Goal: Transaction & Acquisition: Purchase product/service

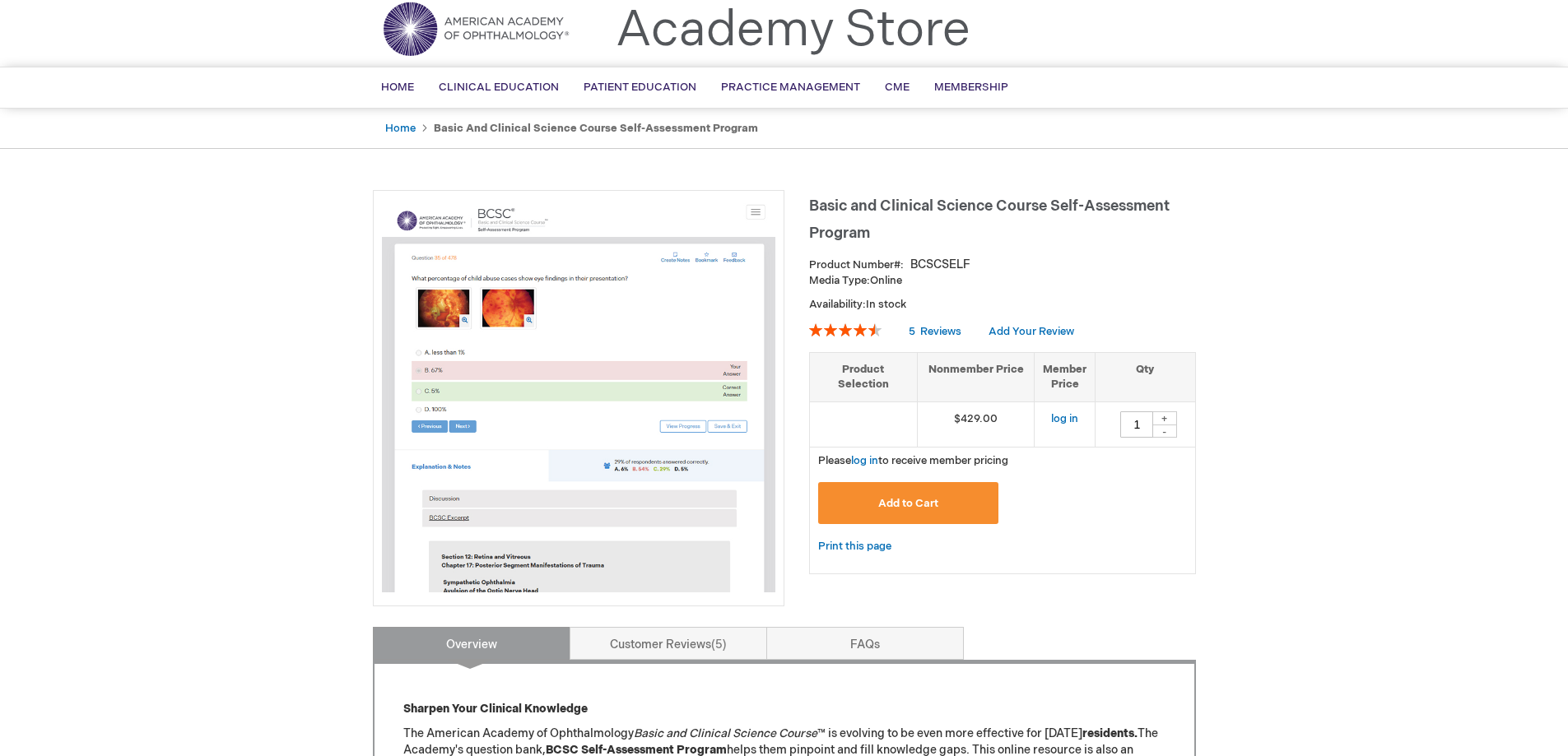
scroll to position [83, 0]
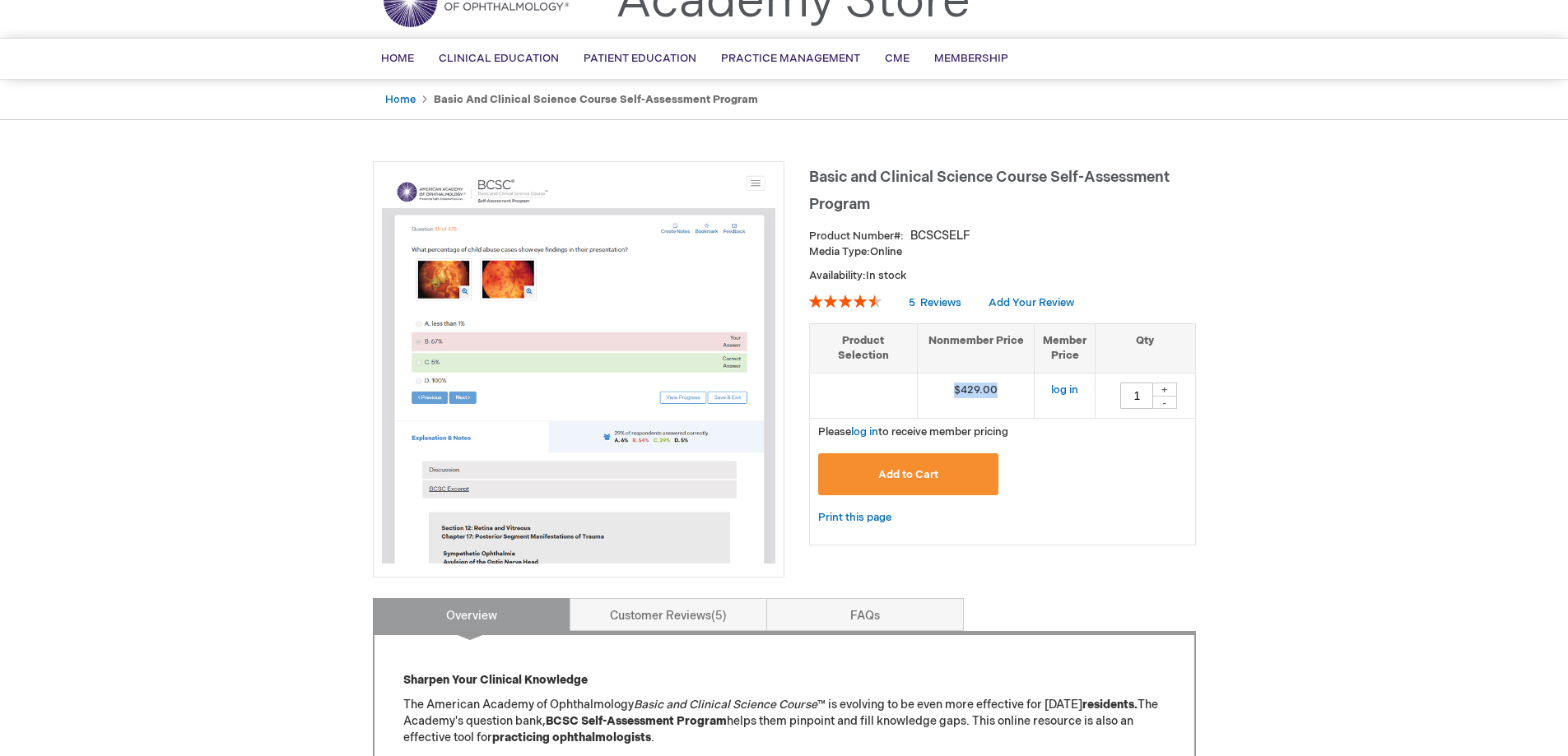
drag, startPoint x: 980, startPoint y: 393, endPoint x: 945, endPoint y: 395, distance: 35.1
click at [945, 395] on td "$429.00" at bounding box center [975, 394] width 117 height 45
click at [930, 391] on td "$429.00" at bounding box center [975, 394] width 117 height 45
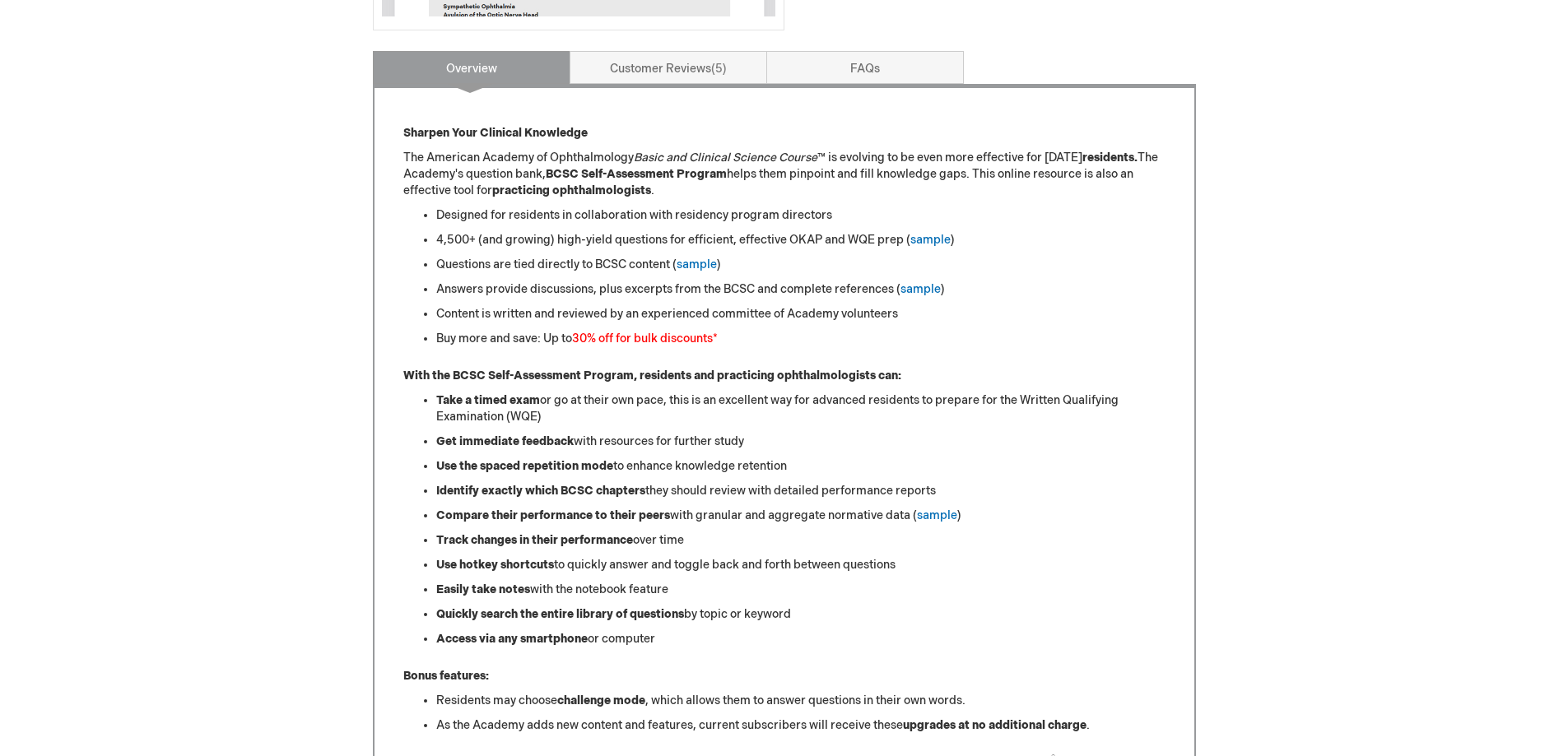
scroll to position [658, 0]
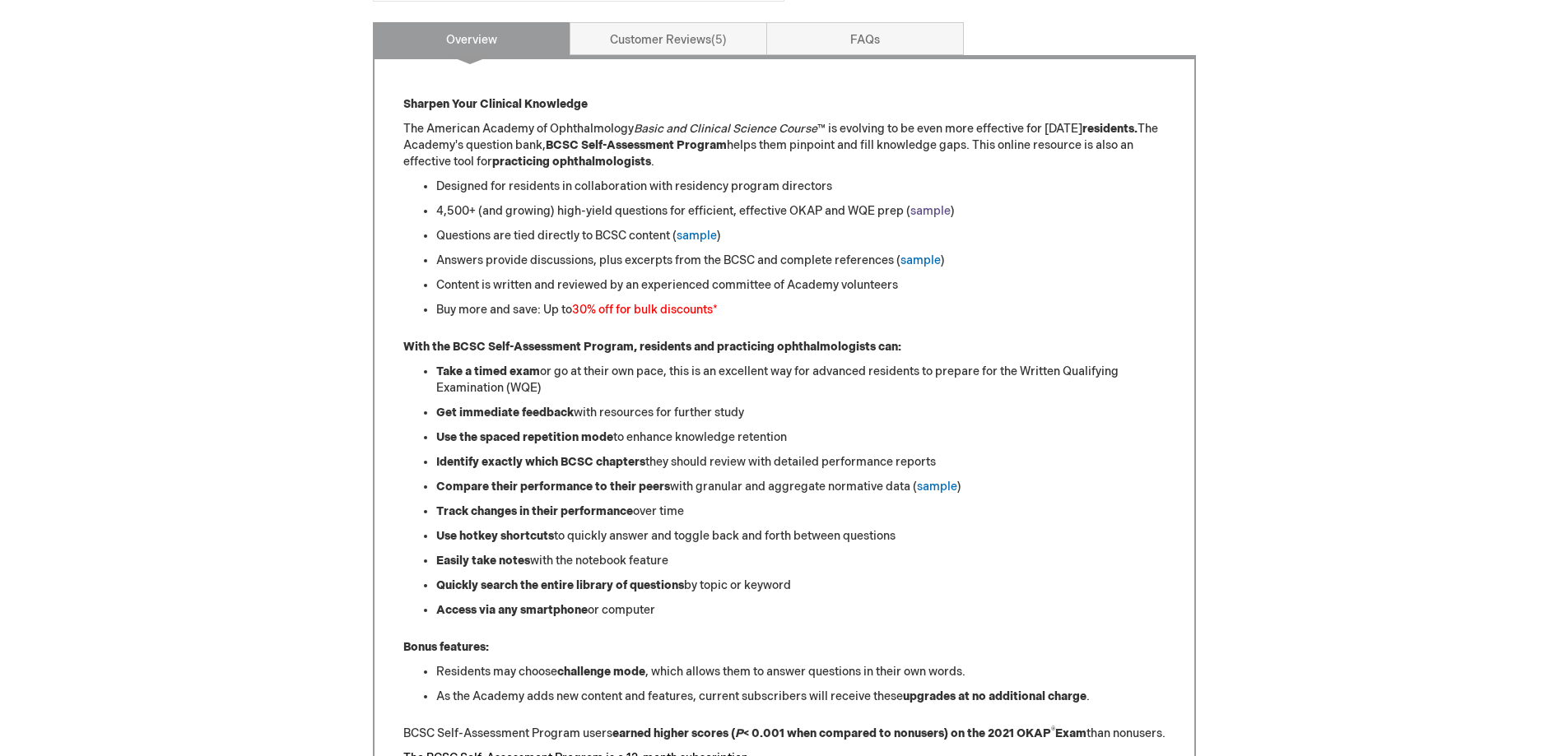
click at [921, 211] on link "sample" at bounding box center [930, 211] width 40 height 14
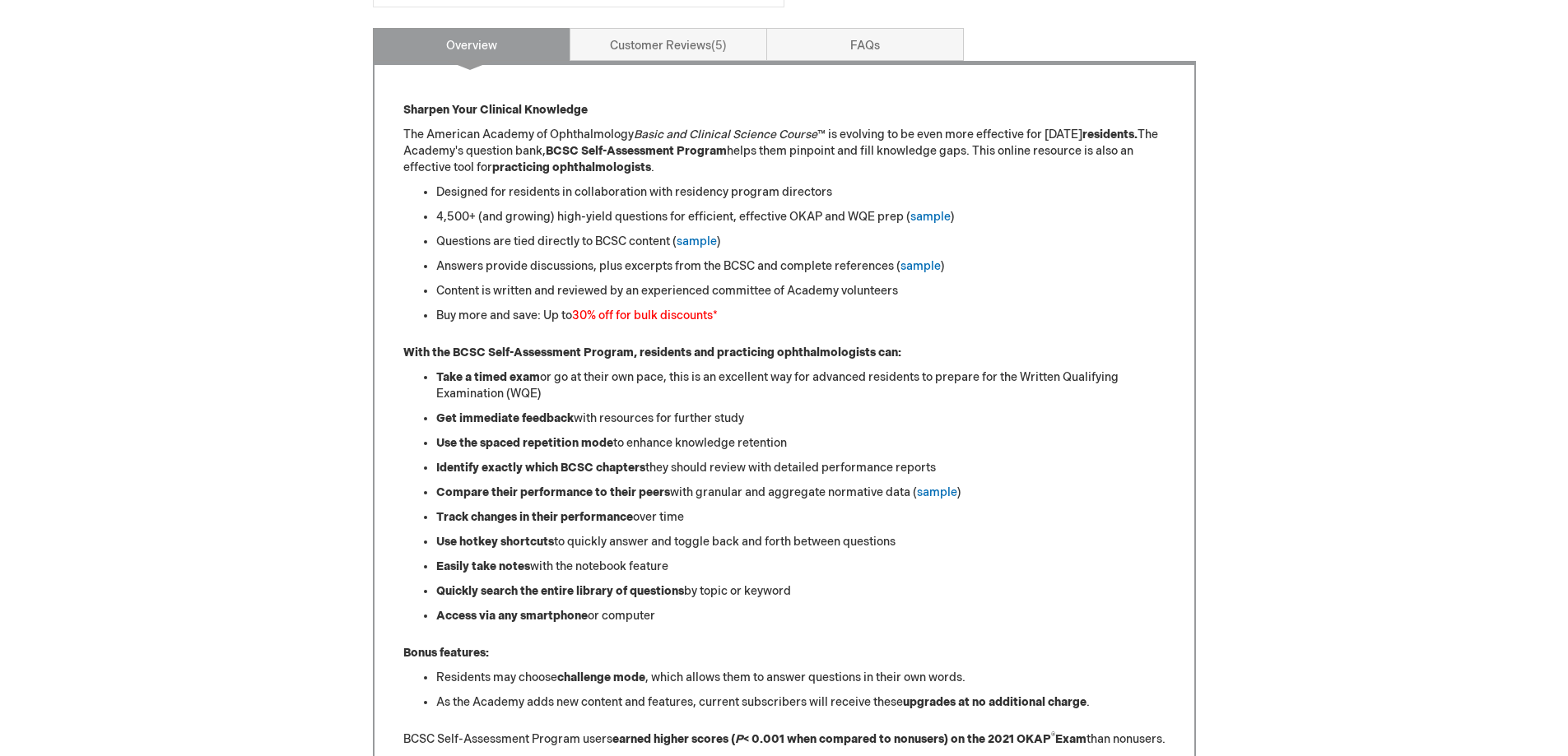
scroll to position [658, 0]
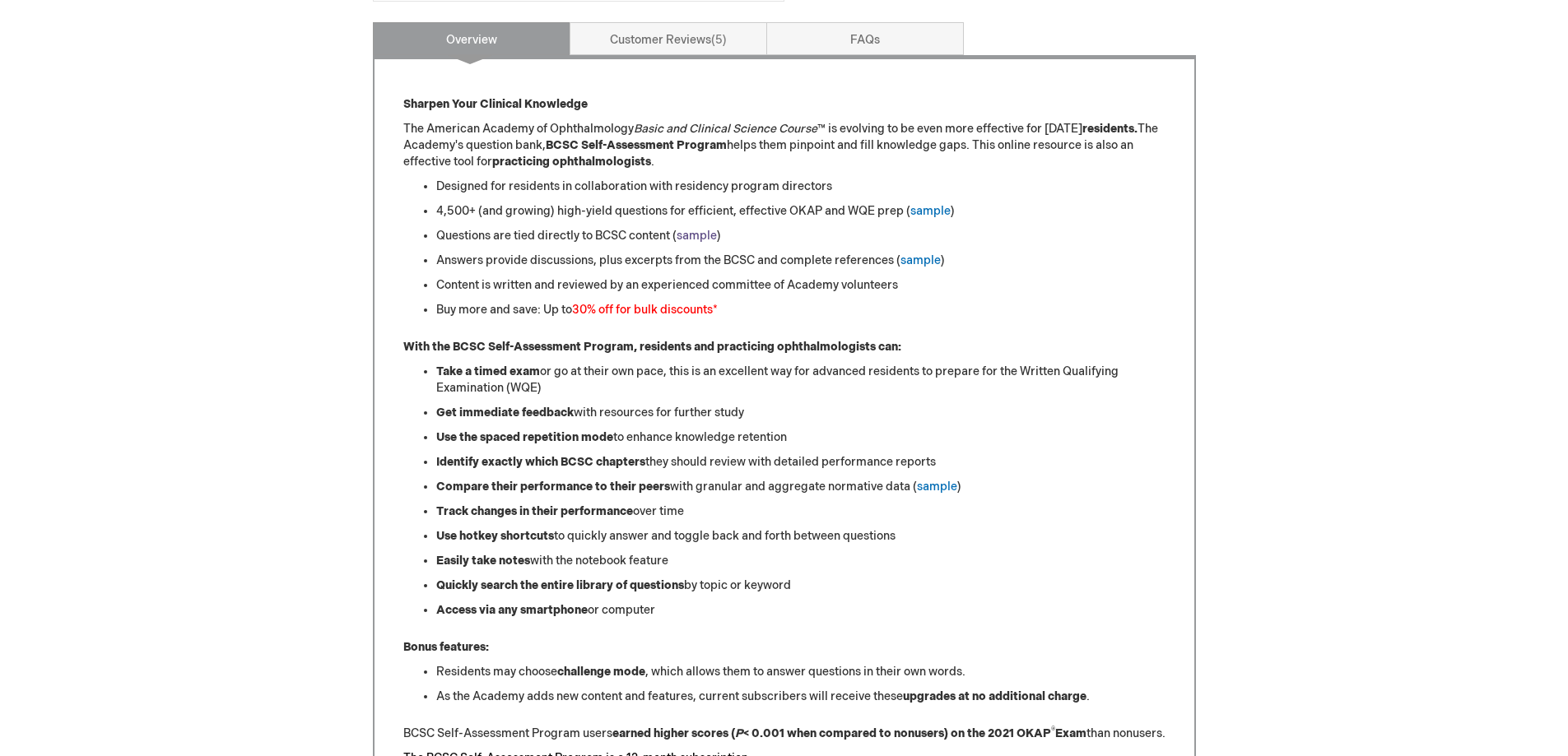
click at [694, 232] on link "sample" at bounding box center [696, 235] width 40 height 14
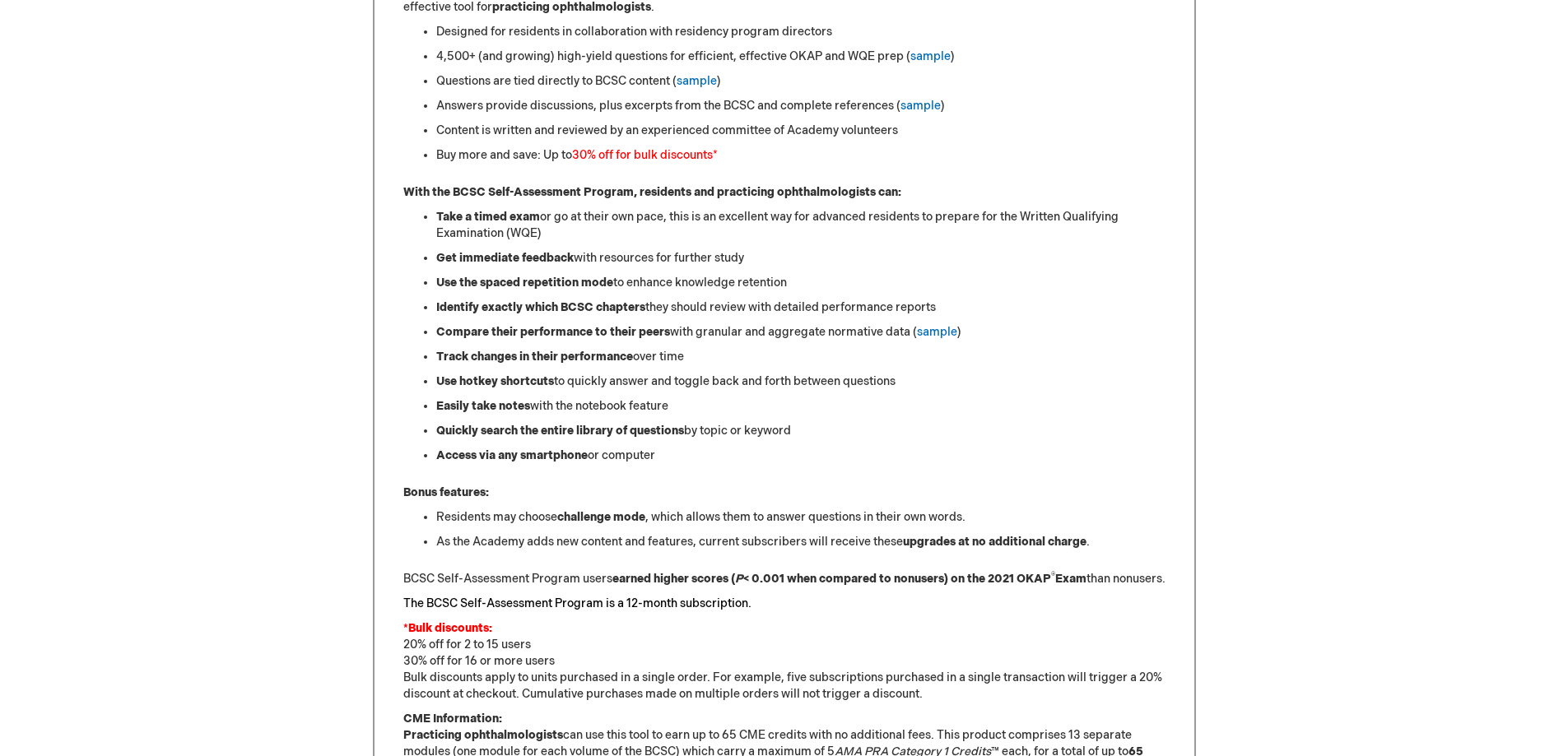
scroll to position [823, 0]
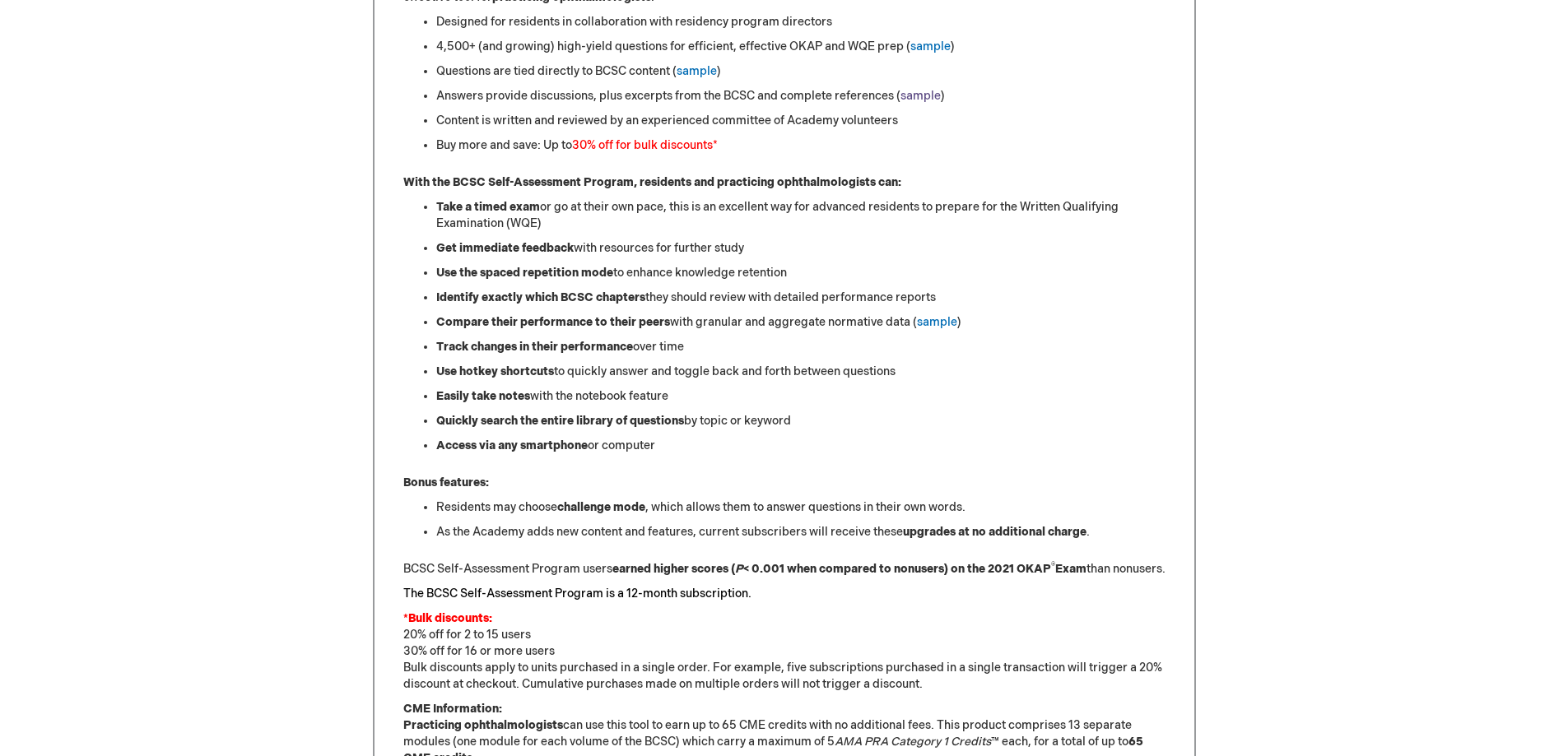
click at [916, 99] on link "sample" at bounding box center [920, 96] width 40 height 14
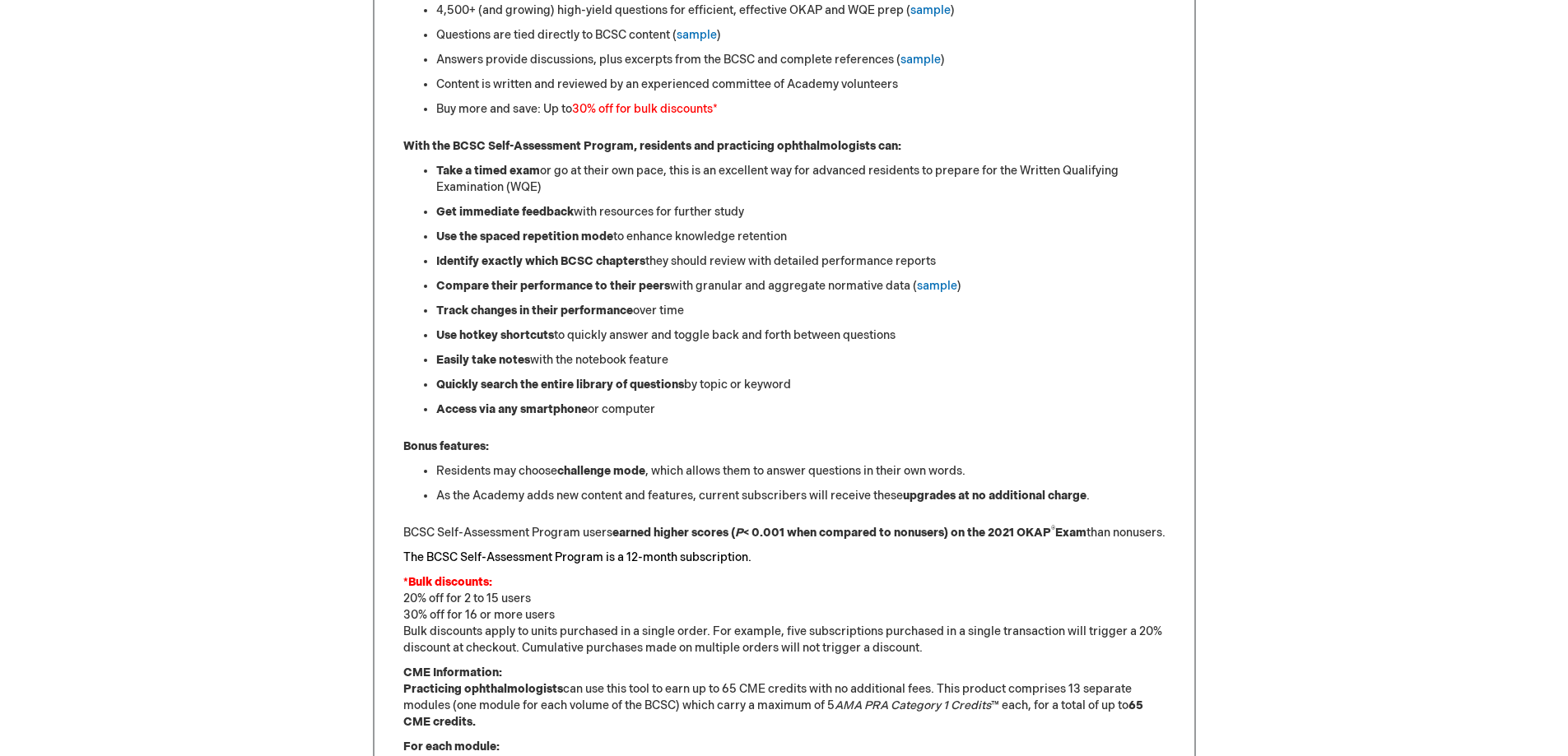
scroll to position [887, 0]
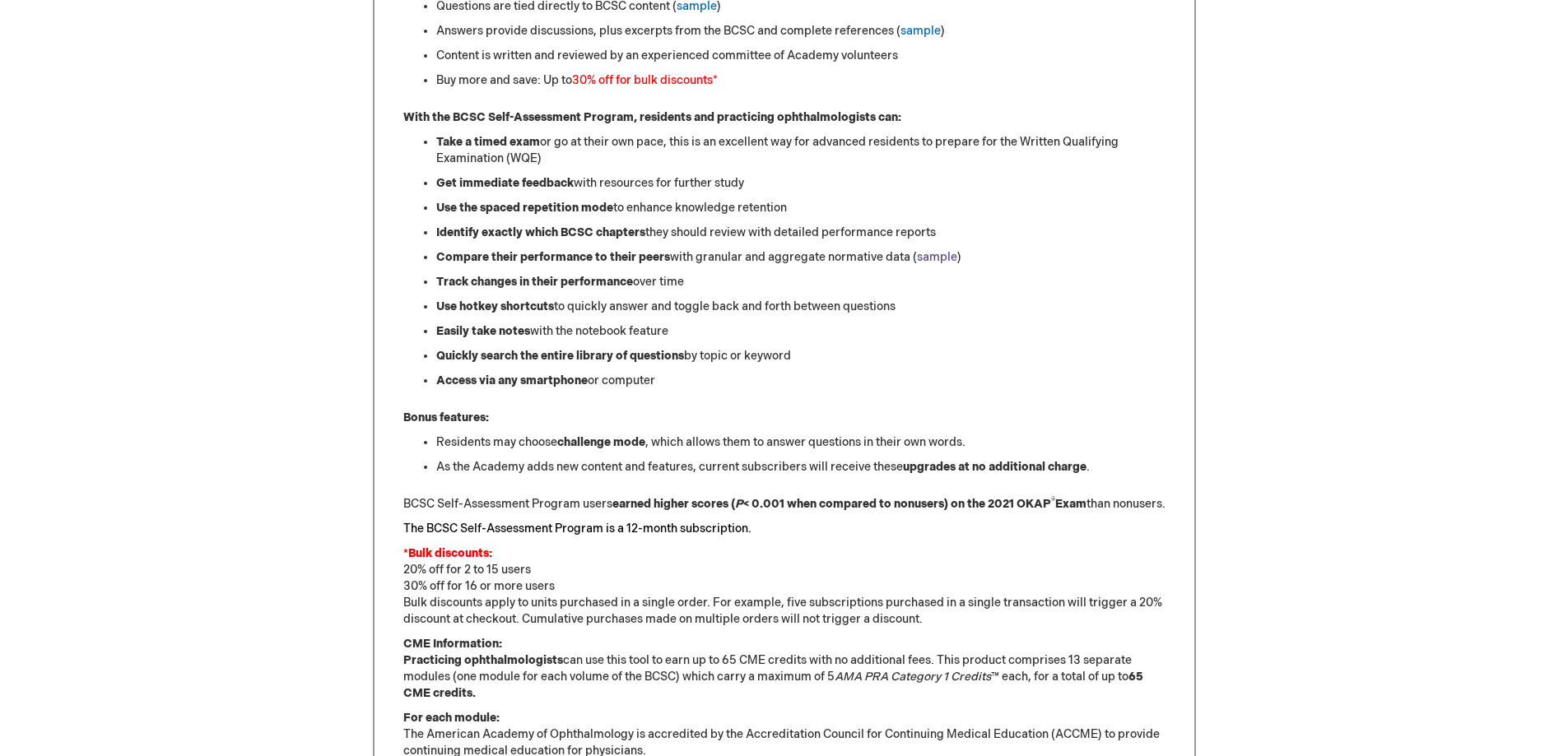
click at [929, 257] on link "sample" at bounding box center [936, 257] width 40 height 14
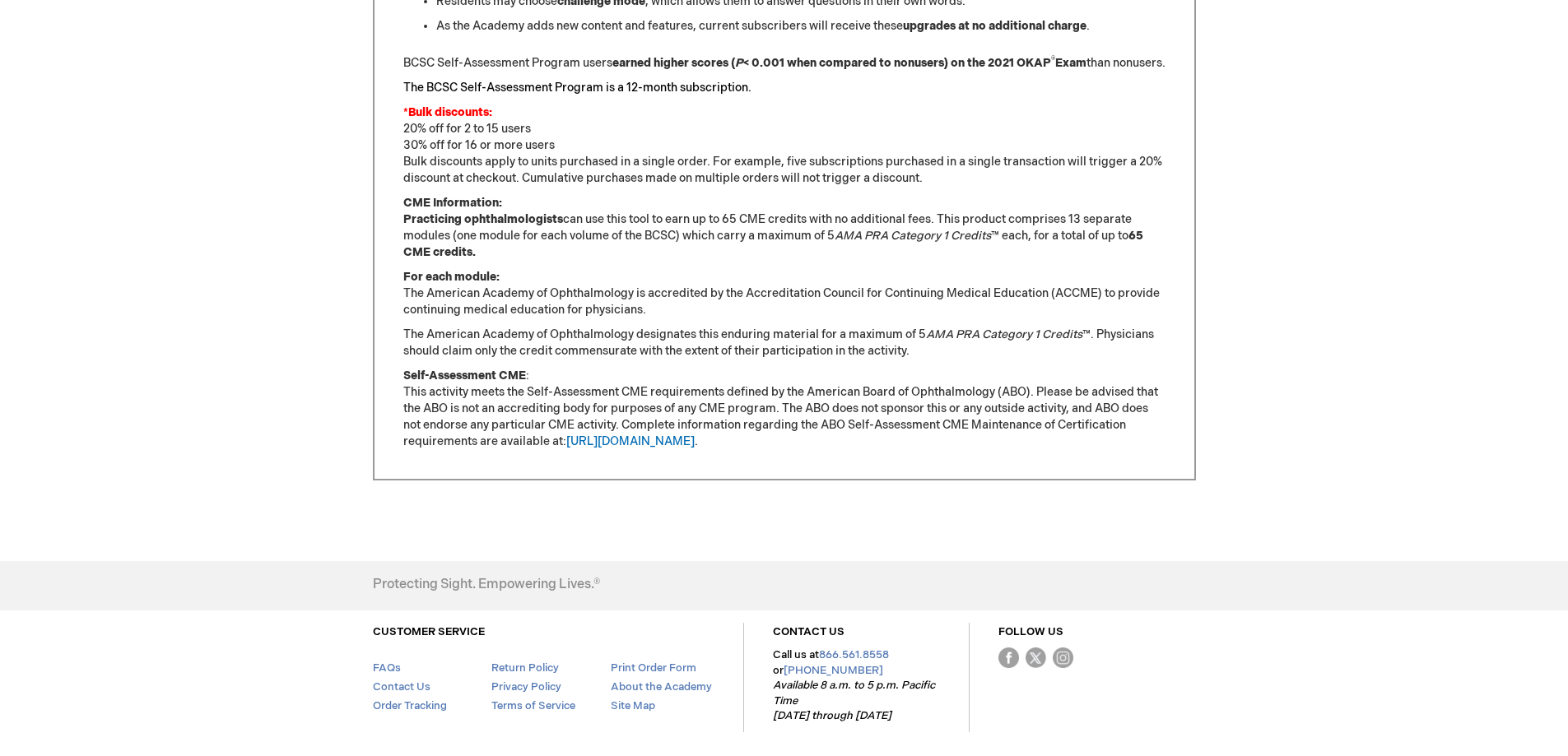
scroll to position [1381, 0]
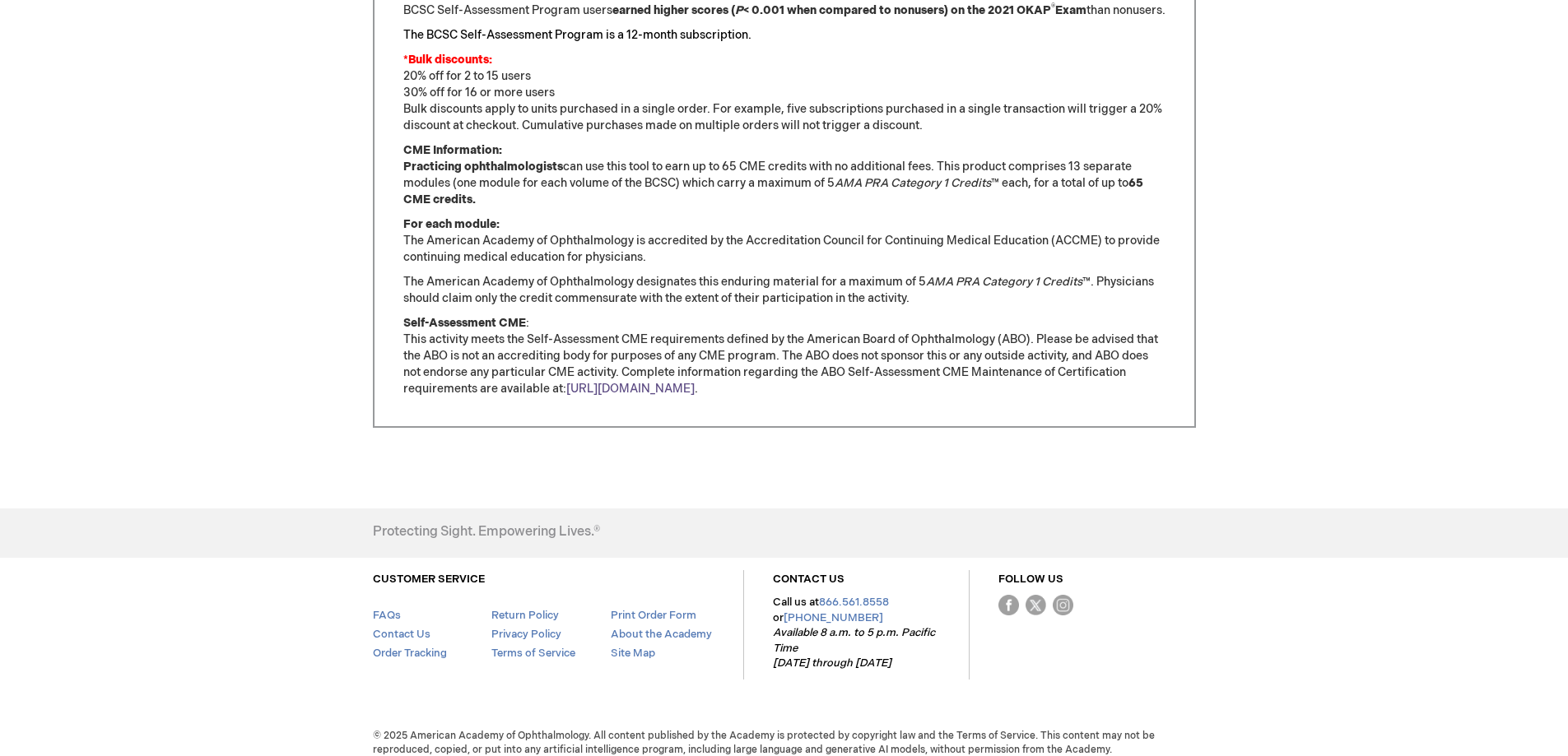
click at [673, 395] on link "[URL][DOMAIN_NAME]" at bounding box center [630, 389] width 128 height 14
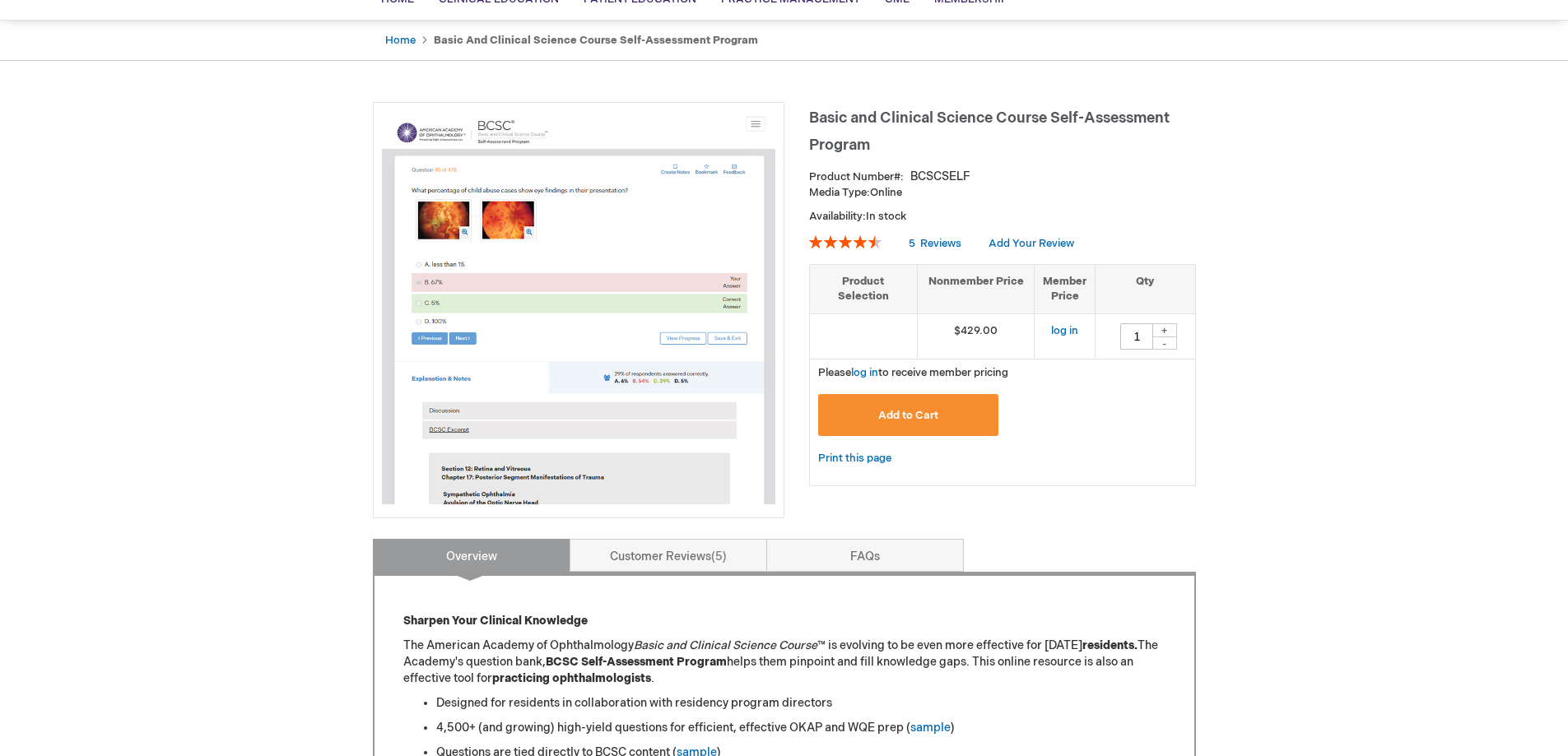
scroll to position [164, 0]
